Goal: Task Accomplishment & Management: Use online tool/utility

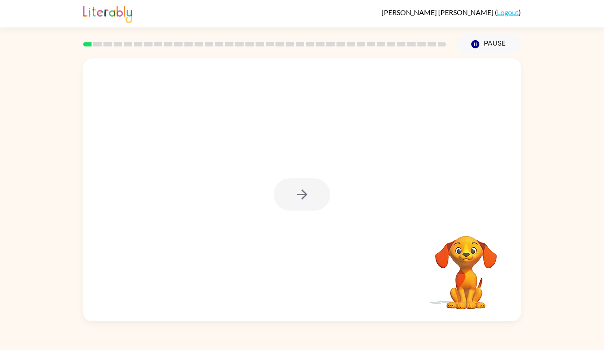
click at [309, 190] on div at bounding box center [302, 194] width 57 height 32
click at [309, 190] on icon "button" at bounding box center [301, 194] width 15 height 15
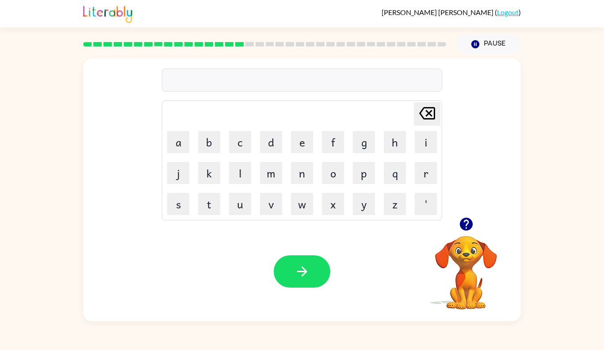
click at [467, 222] on icon "button" at bounding box center [465, 223] width 13 height 13
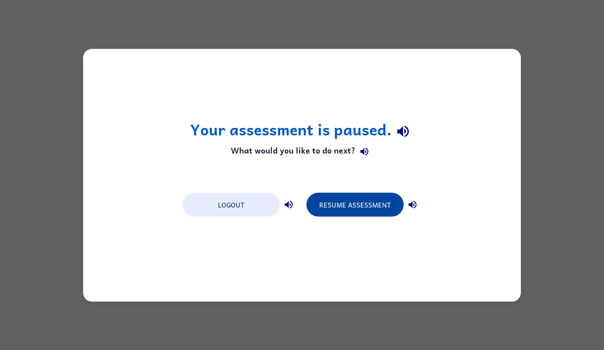
click at [390, 206] on button "Resume Assessment" at bounding box center [354, 204] width 97 height 24
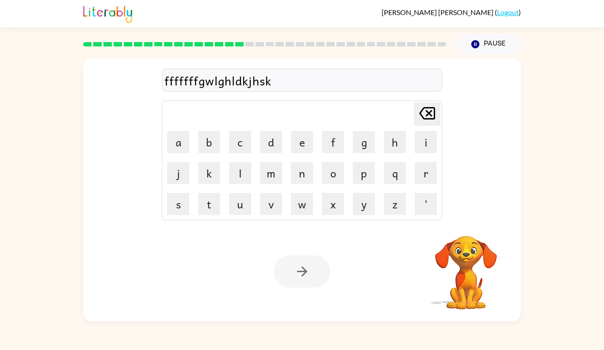
click at [294, 280] on div at bounding box center [302, 271] width 57 height 32
click at [289, 281] on button "button" at bounding box center [302, 271] width 57 height 32
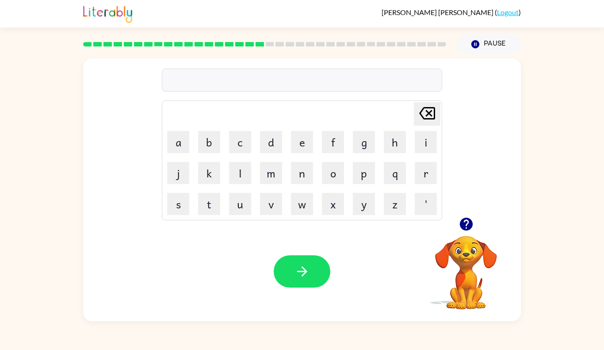
click at [393, 85] on div at bounding box center [302, 80] width 280 height 23
click at [388, 80] on div at bounding box center [302, 80] width 280 height 23
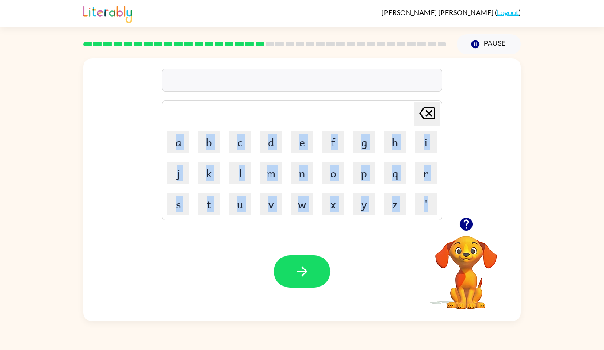
click at [388, 80] on div at bounding box center [302, 80] width 280 height 23
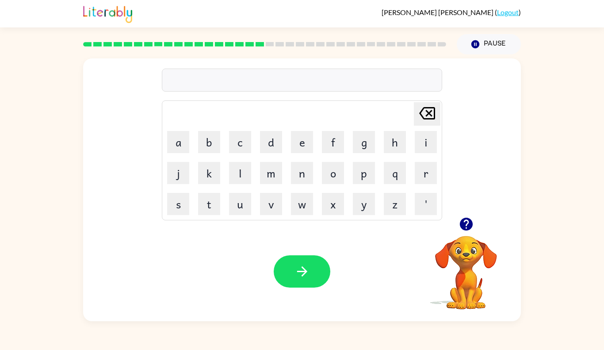
click at [388, 80] on div at bounding box center [302, 80] width 280 height 23
click at [480, 40] on button "Pause Pause" at bounding box center [489, 44] width 64 height 20
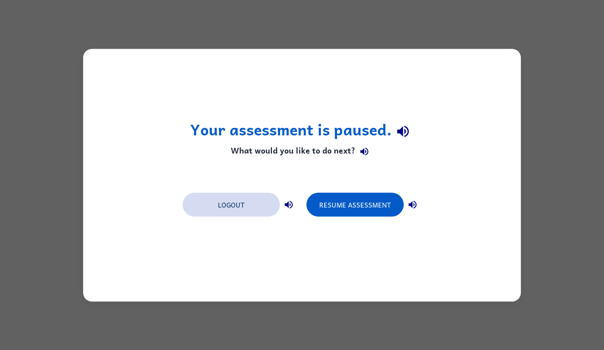
click at [244, 206] on button "Logout" at bounding box center [231, 204] width 97 height 24
